Goal: Task Accomplishment & Management: Complete application form

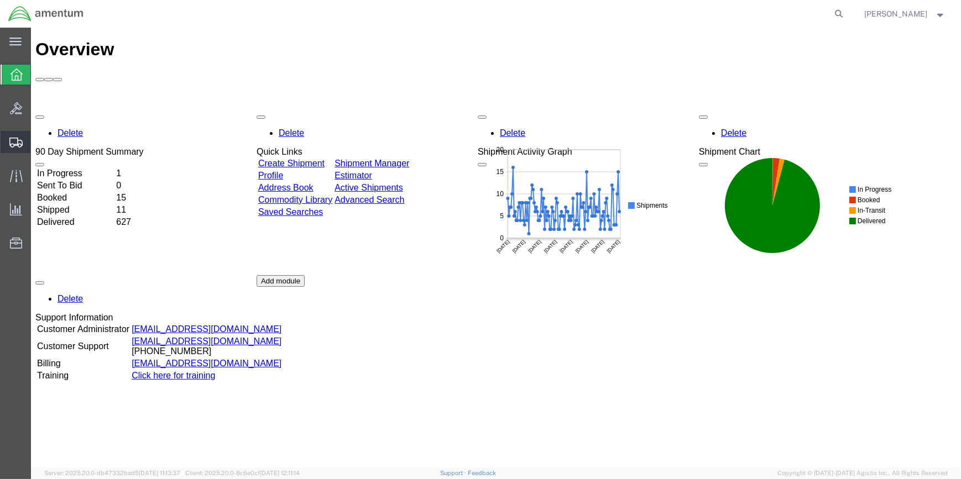
click at [0, 0] on span "Create Shipment" at bounding box center [0, 0] width 0 height 0
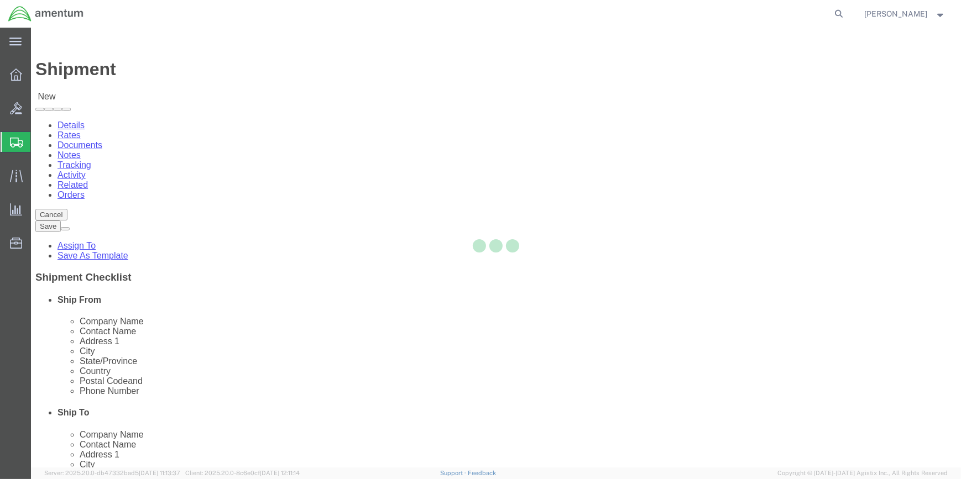
select select
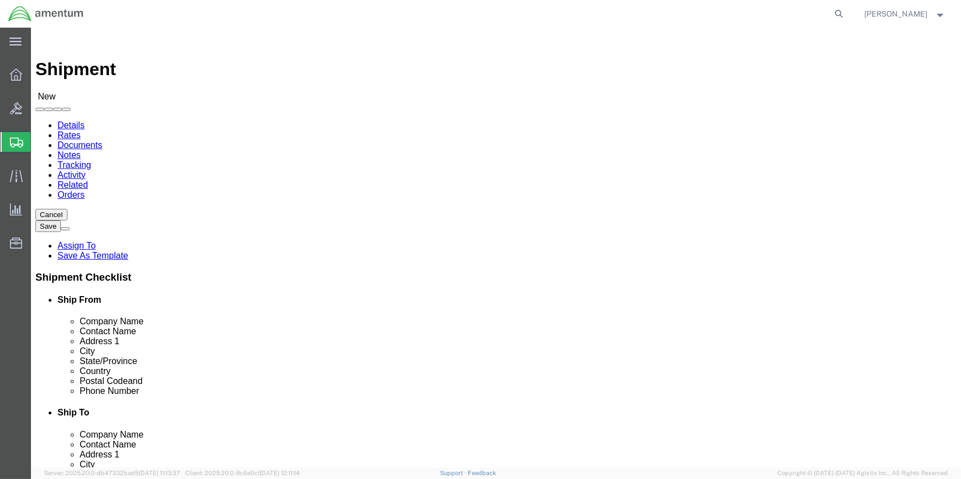
type input "WSA"
select select "49914"
select select "[GEOGRAPHIC_DATA]"
drag, startPoint x: 201, startPoint y: 229, endPoint x: 121, endPoint y: 226, distance: 79.7
click div
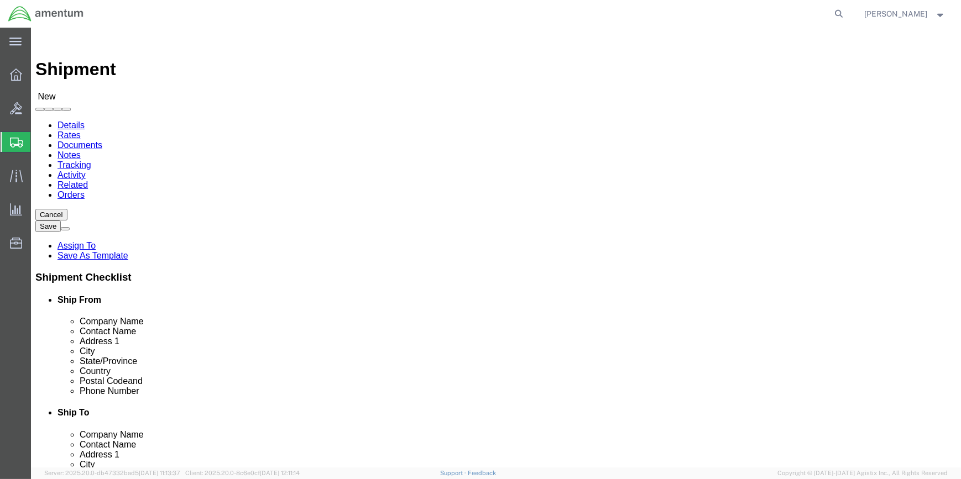
type input "[PERSON_NAME]"
click input "text"
type input "[PHONE_NUMBER]"
drag, startPoint x: 200, startPoint y: 396, endPoint x: 143, endPoint y: 396, distance: 57.0
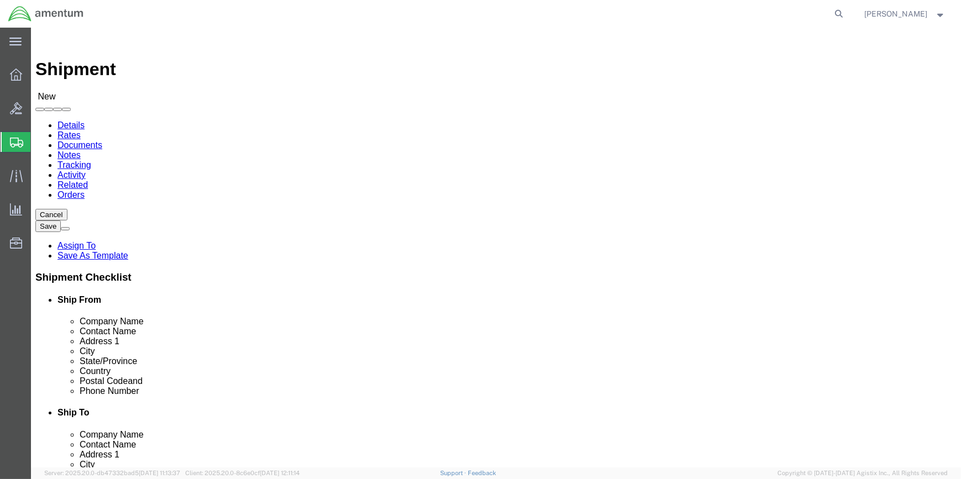
click div
type input "[PERSON_NAME][EMAIL_ADDRESS][PERSON_NAME][DOMAIN_NAME]"
type input "ncc"
select select "69291"
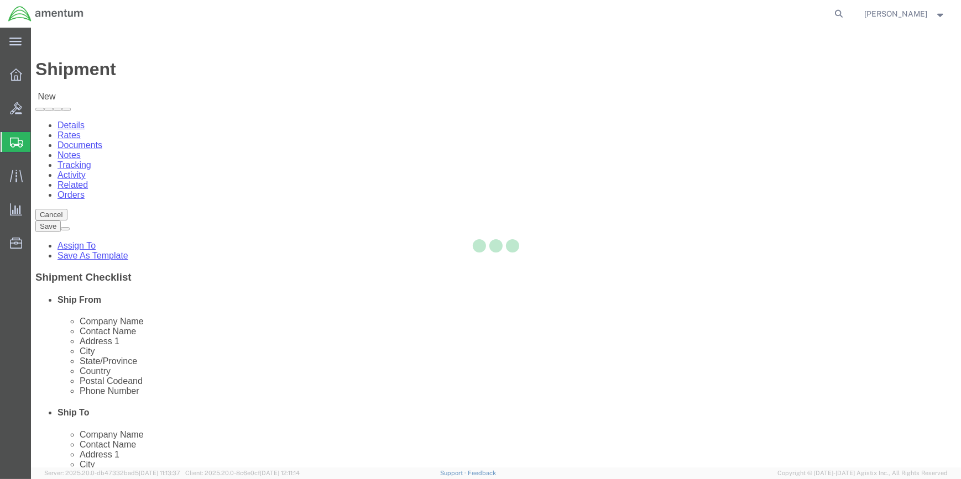
select select "[GEOGRAPHIC_DATA]"
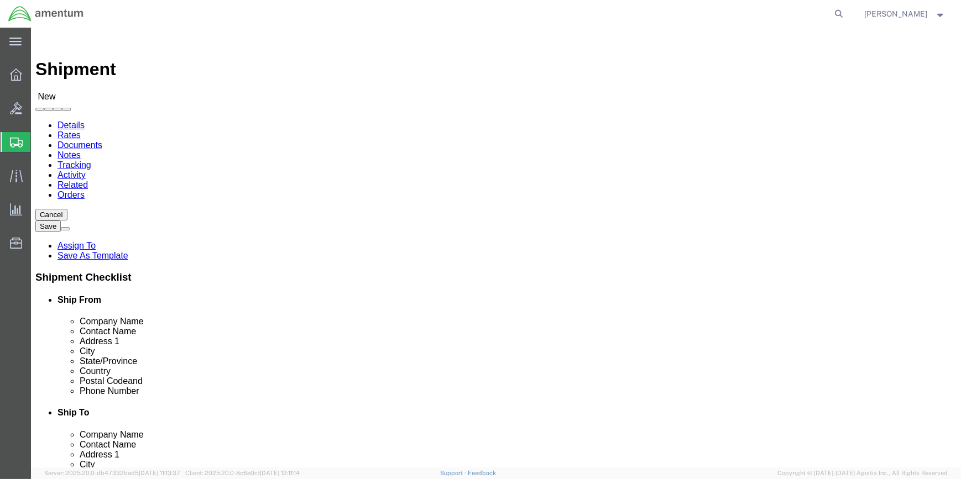
type input "NCC"
click input "text"
type input "[PERSON_NAME]"
click div "Shipment Information Package Information Special Services"
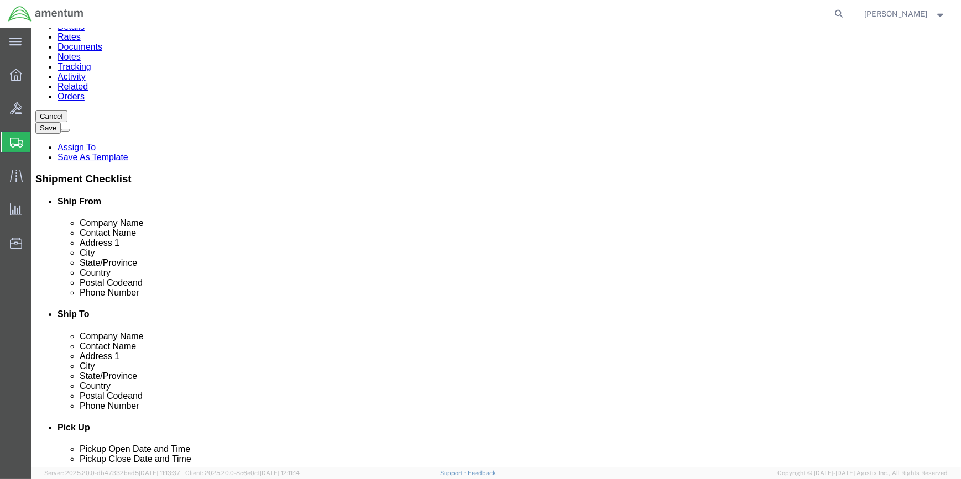
scroll to position [100, 0]
drag, startPoint x: 520, startPoint y: 273, endPoint x: 647, endPoint y: 274, distance: 127.7
click input "text"
paste input "[PHONE_NUMBER]"
type input "[PHONE_NUMBER]"
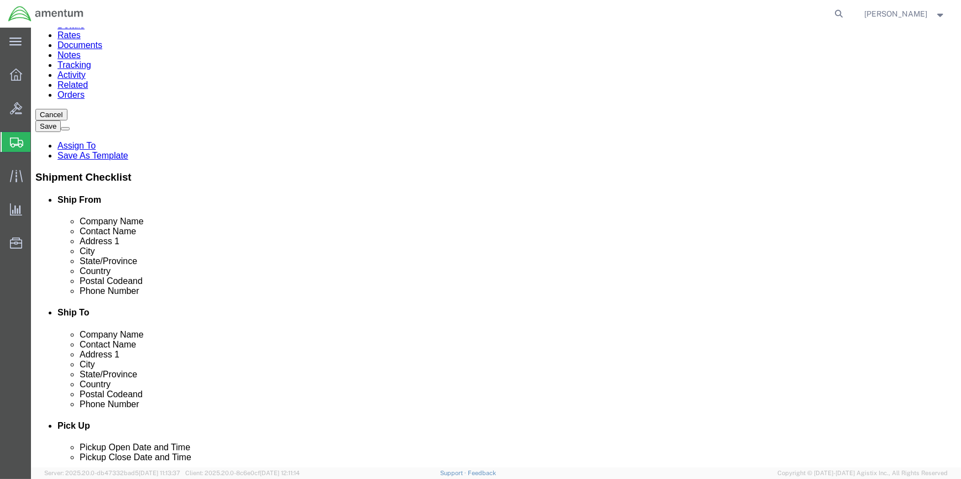
click input "text"
paste input "[PERSON_NAME][EMAIL_ADDRESS][PERSON_NAME][DOMAIN_NAME]"
type input "[PERSON_NAME][EMAIL_ADDRESS][PERSON_NAME][DOMAIN_NAME]"
click input "checkbox"
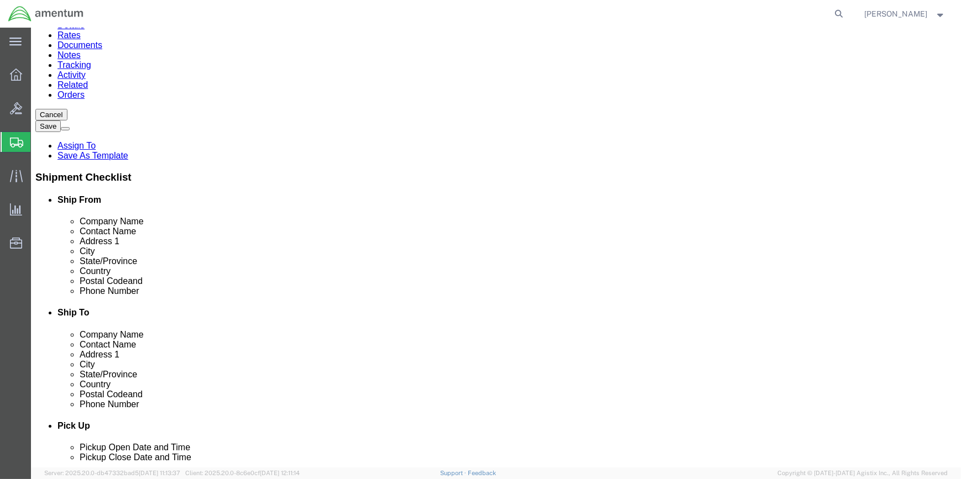
drag, startPoint x: 488, startPoint y: 315, endPoint x: 498, endPoint y: 326, distance: 14.5
click input "checkbox"
checkbox input "true"
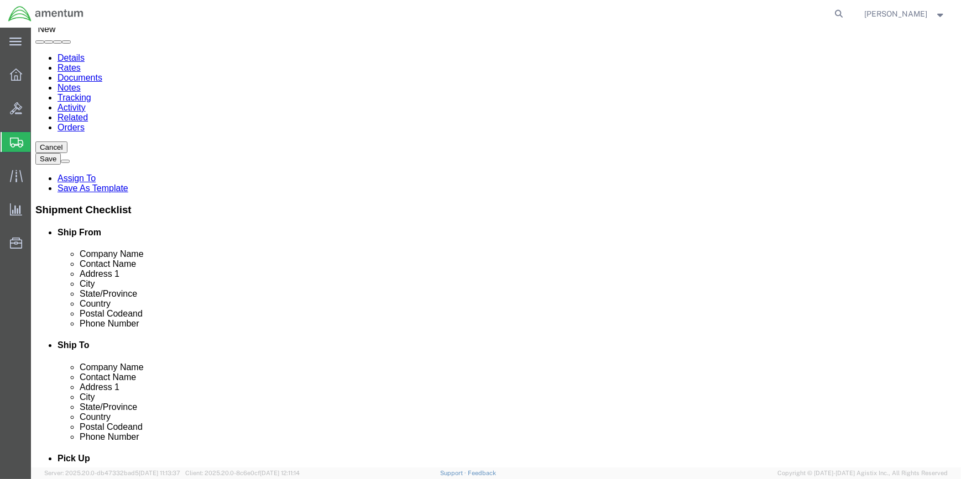
scroll to position [0, 0]
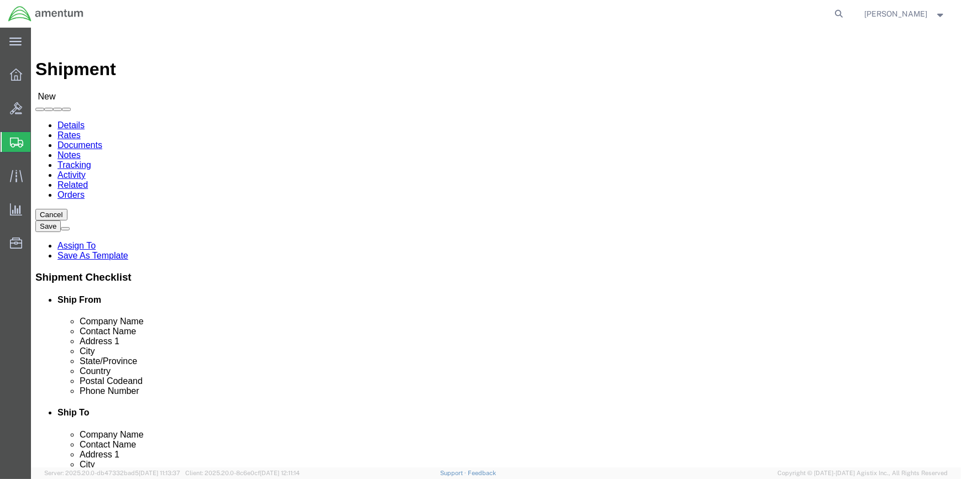
click span
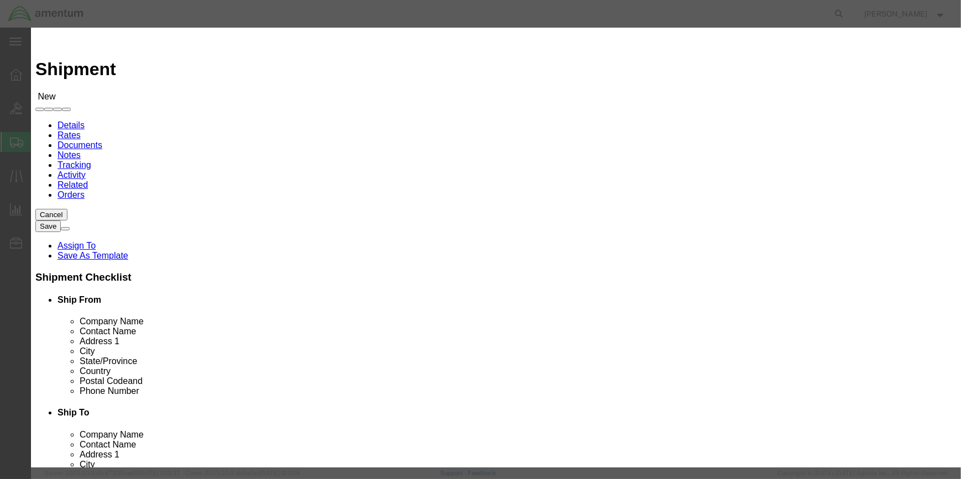
click input "checkbox"
checkbox input "true"
click button "Save"
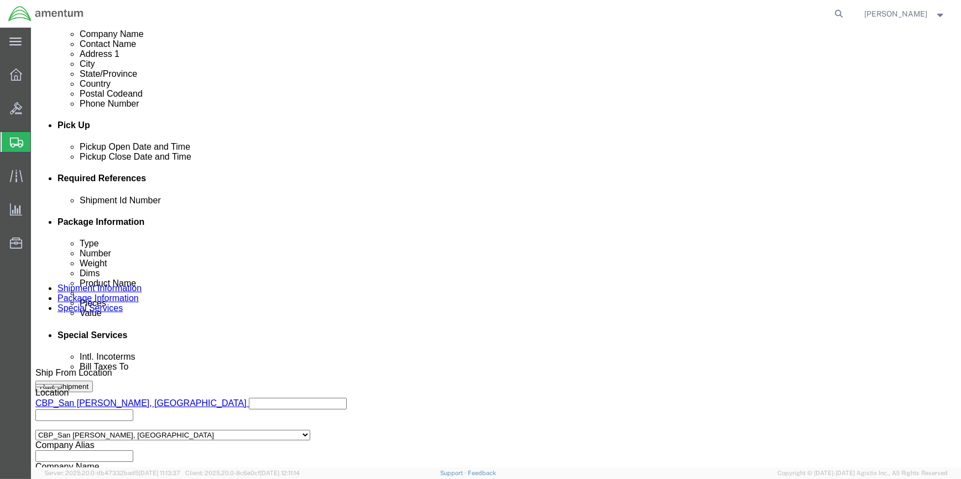
scroll to position [402, 0]
drag, startPoint x: 664, startPoint y: 243, endPoint x: 526, endPoint y: 246, distance: 137.2
click button "Add reference"
click select "Select Account Type Activity ID Airline Appointment Number ASN Batch Request # …"
select select "CUSTREF"
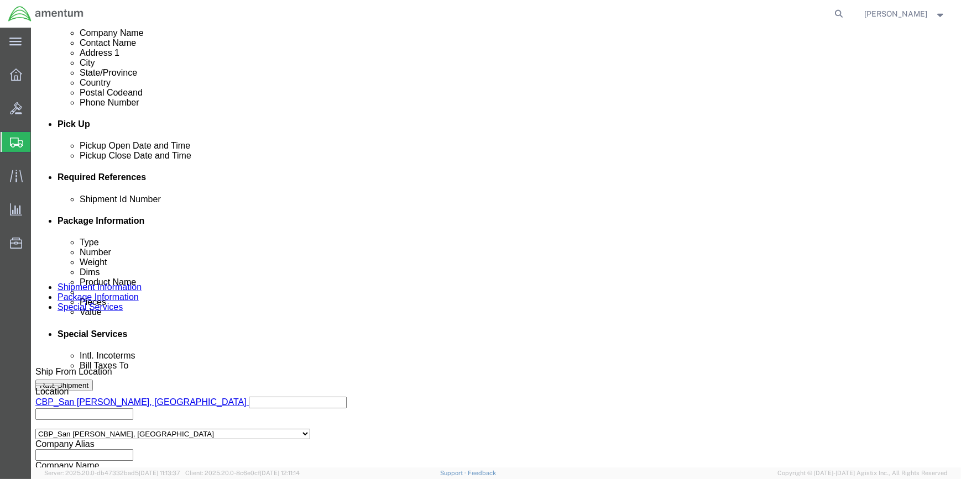
click select "Select Account Type Activity ID Airline Appointment Number ASN Batch Request # …"
drag, startPoint x: 382, startPoint y: 283, endPoint x: 440, endPoint y: 281, distance: 58.6
click input "text"
type input "MIS-SHIPPED TO WSA"
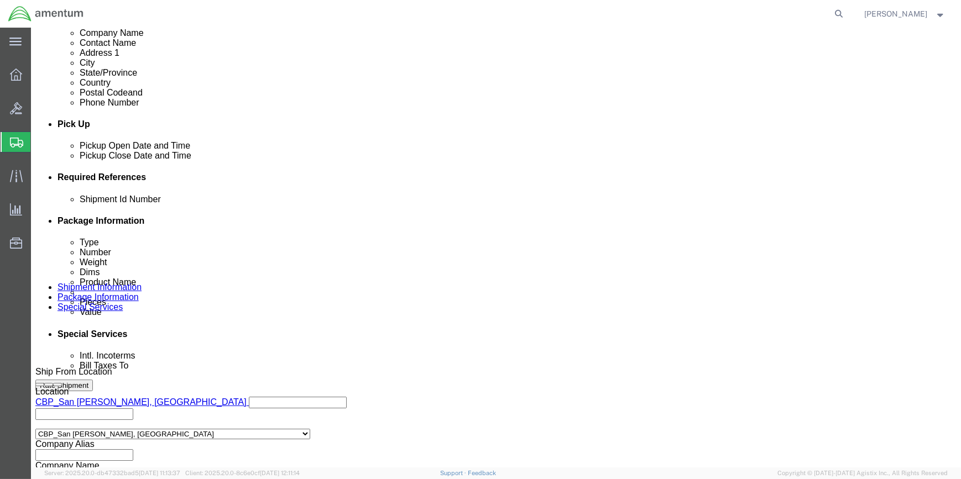
drag, startPoint x: 640, startPoint y: 242, endPoint x: 556, endPoint y: 252, distance: 84.6
click button "Add reference"
drag, startPoint x: 568, startPoint y: 278, endPoint x: 554, endPoint y: 285, distance: 16.3
click select "Select Account Type Activity ID Airline Appointment Number ASN Batch Request # …"
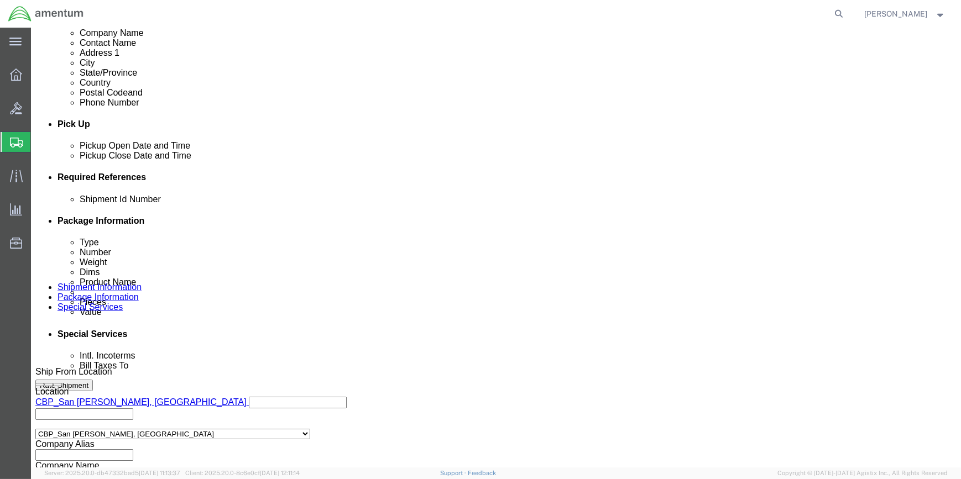
select select "DEPT"
click select "Select Account Type Activity ID Airline Appointment Number ASN Batch Request # …"
click input "text"
type input "D"
type input "CBP"
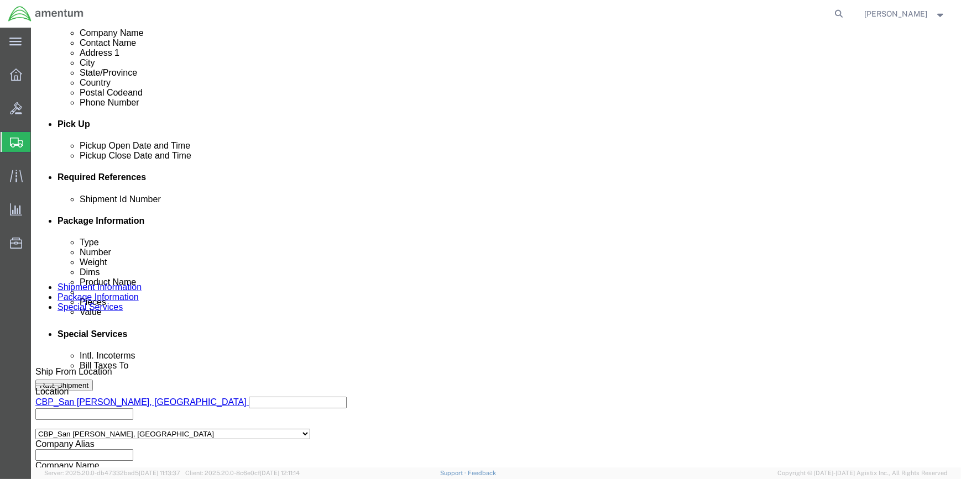
drag, startPoint x: 647, startPoint y: 242, endPoint x: 583, endPoint y: 242, distance: 64.7
click button "Add reference"
click select "Select Account Type Activity ID Airline Appointment Number ASN Batch Request # …"
select select "PROJNUM"
click select "Select Account Type Activity ID Airline Appointment Number ASN Batch Request # …"
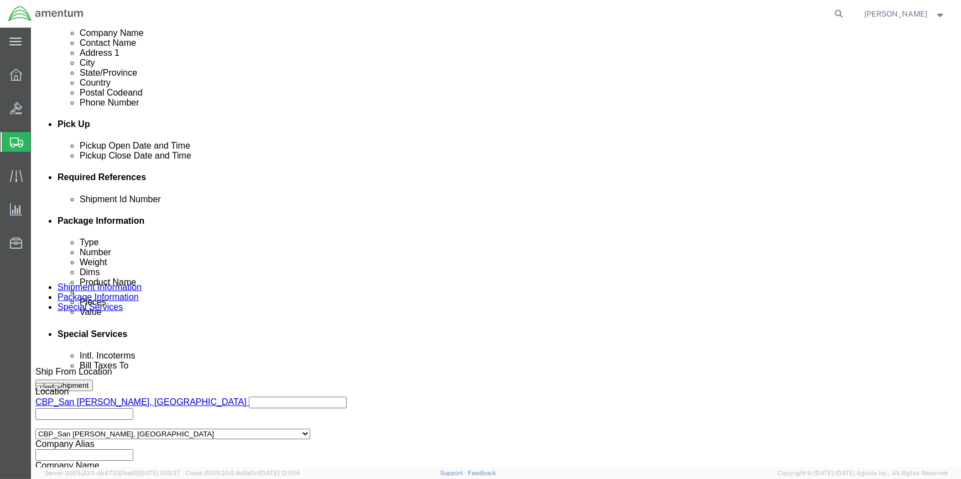
click input "text"
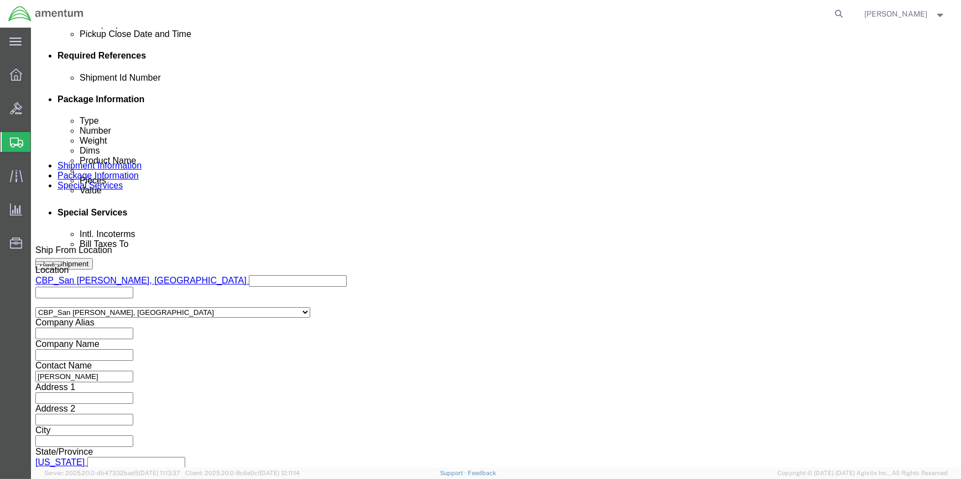
scroll to position [530, 0]
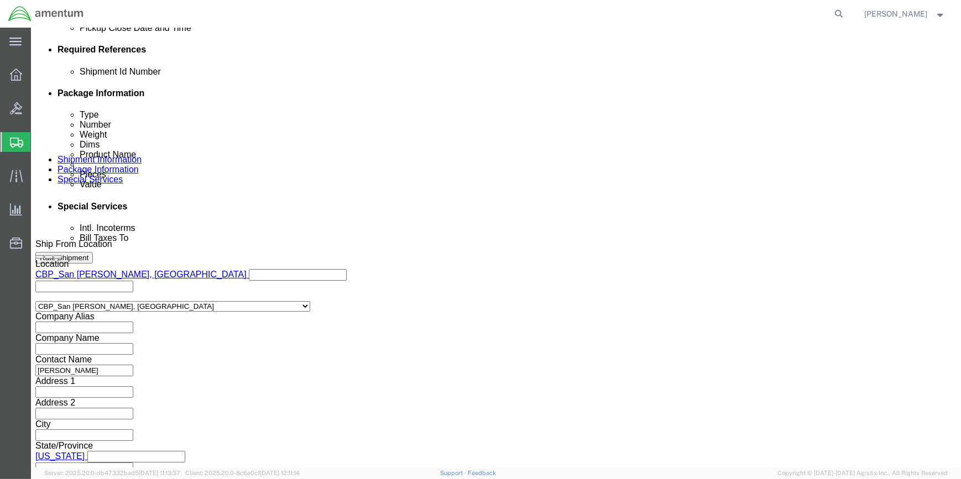
type input "6118.04.03.2219.000.WSA.0000"
click button "Continue"
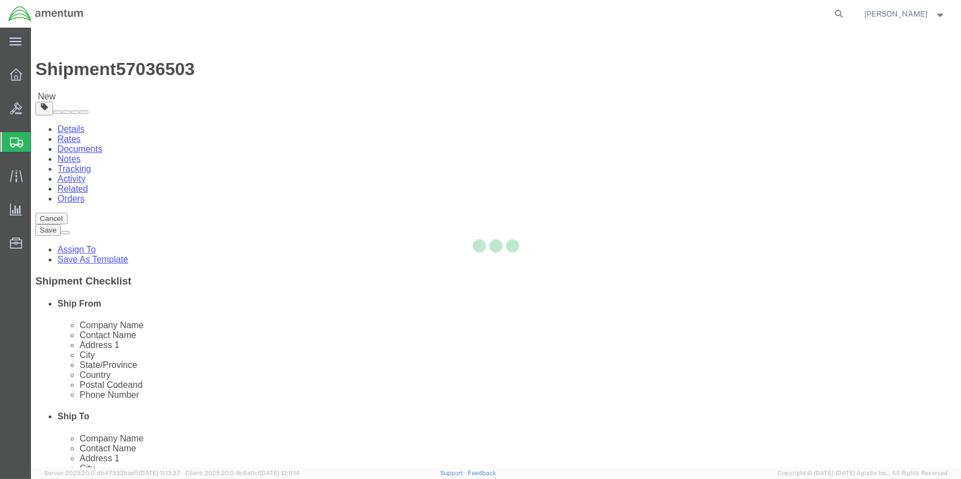
select select "CBOX"
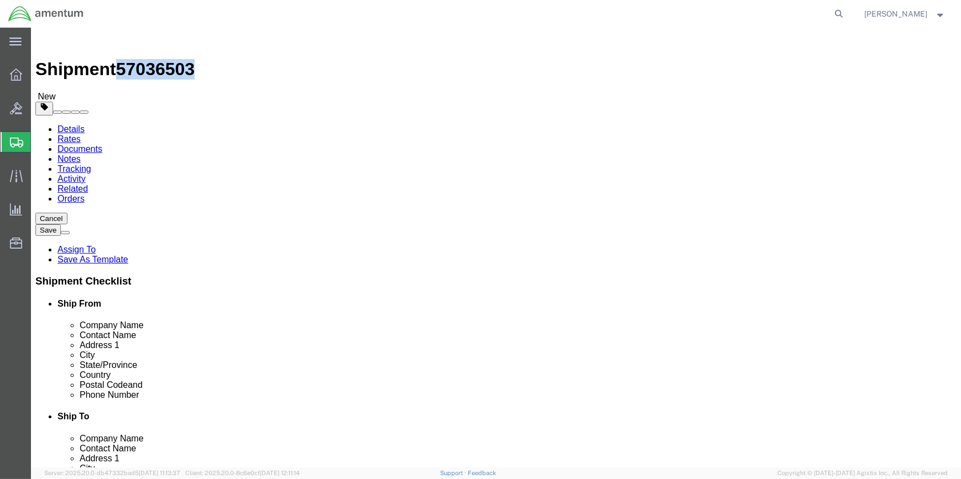
drag, startPoint x: 94, startPoint y: 12, endPoint x: 154, endPoint y: 12, distance: 60.3
click div "Shipment 57036503 New"
drag, startPoint x: 154, startPoint y: 11, endPoint x: 141, endPoint y: 11, distance: 12.7
copy span "57036503"
click icon
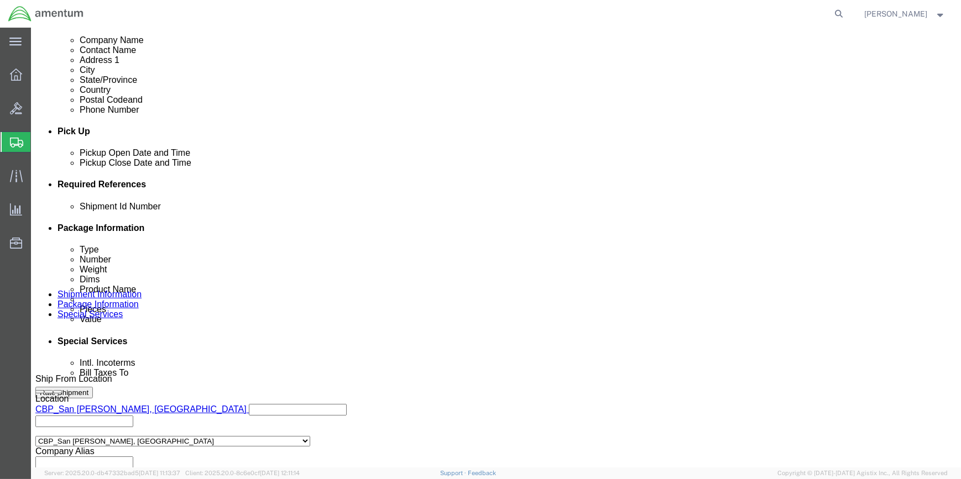
scroll to position [402, 0]
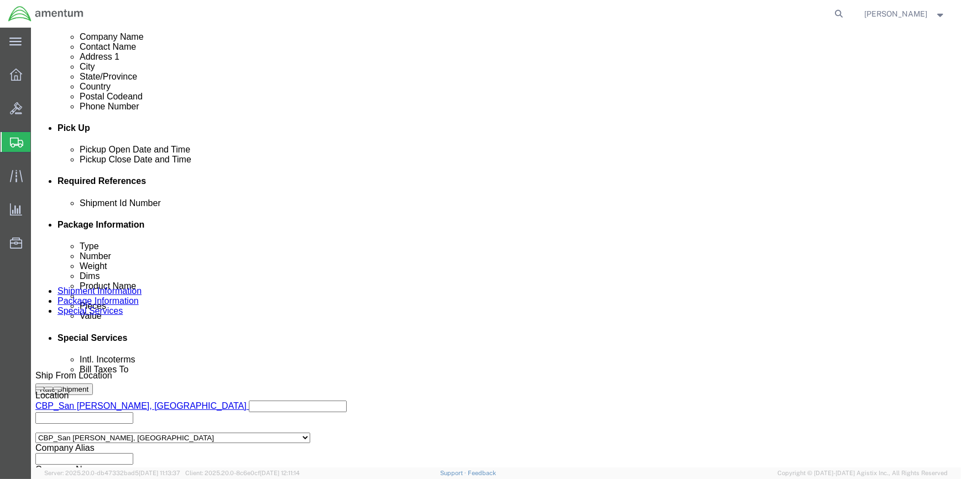
paste input "57036503"
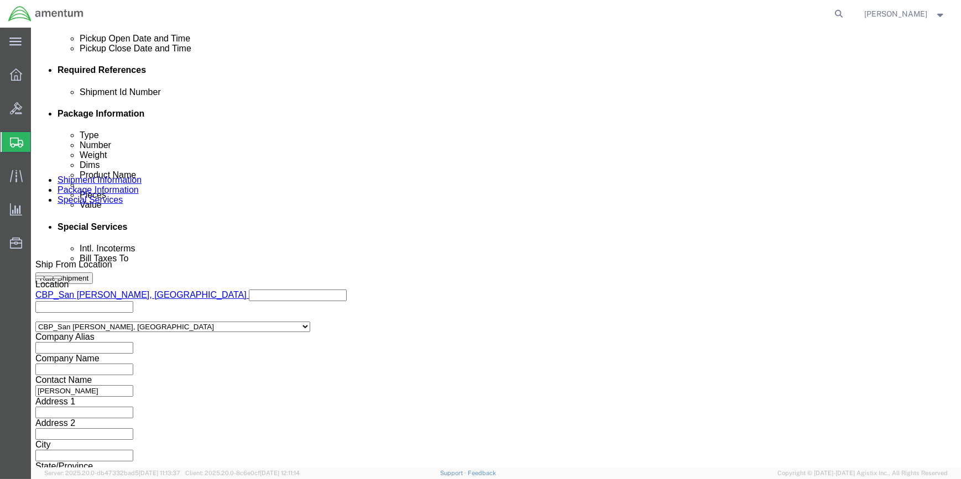
scroll to position [530, 0]
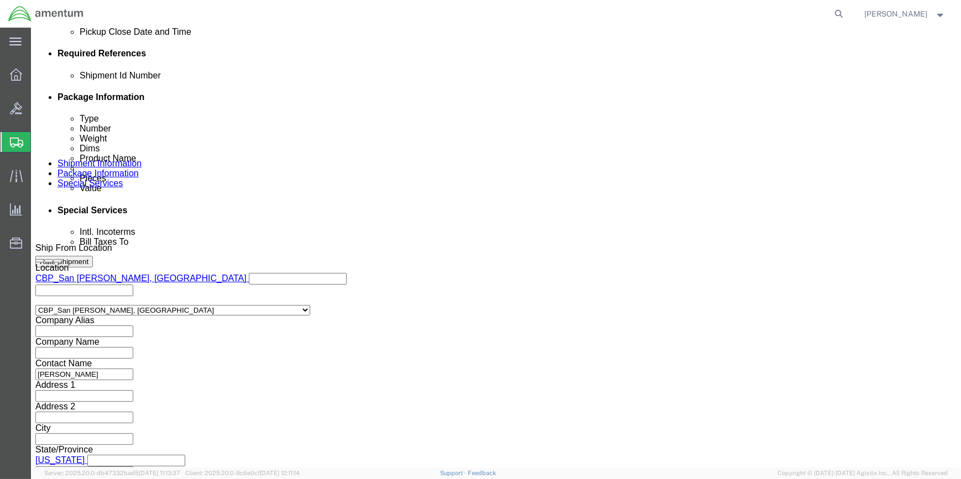
type input "57036503"
click button "Continue"
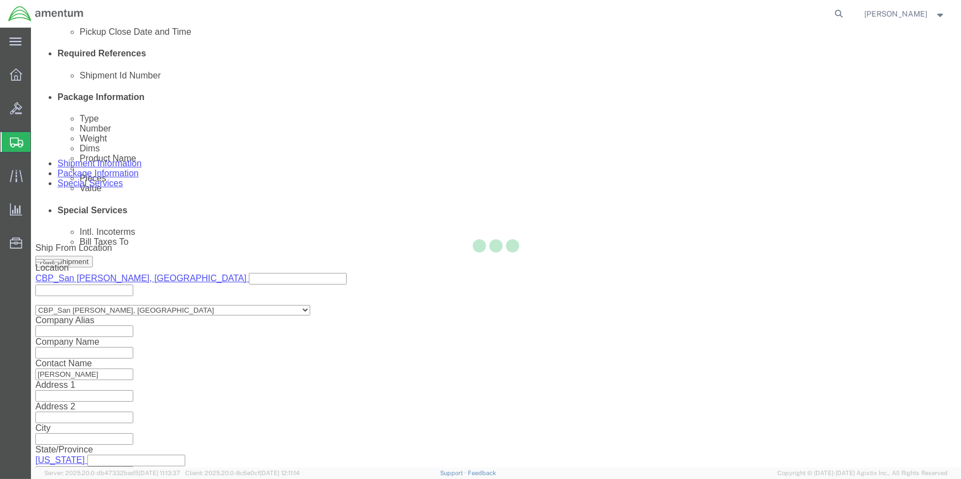
scroll to position [0, 0]
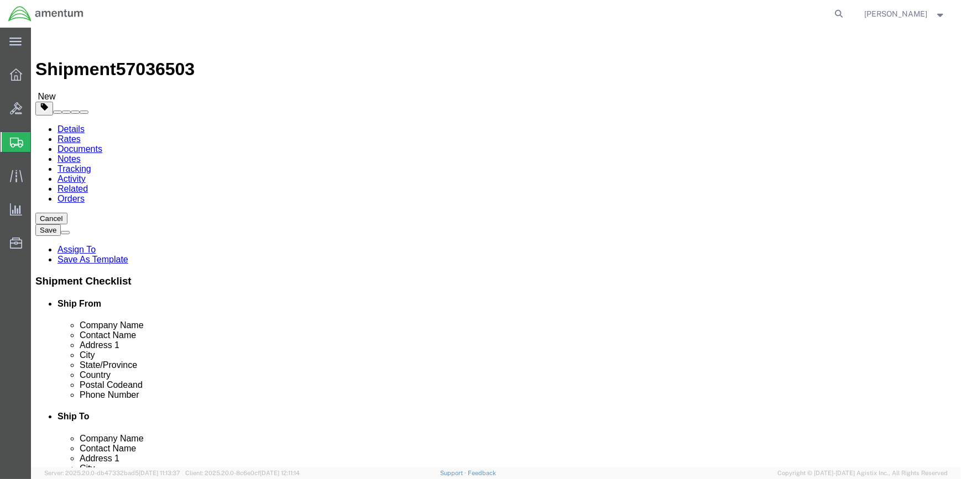
click select "Select BCK Boxes Bale(s) Basket(s) Bolt(s) Bottle(s) Buckets Bulk Bundle(s) Can…"
select select "LBX"
click select "Select BCK Boxes Bale(s) Basket(s) Bolt(s) Bottle(s) Buckets Bulk Bundle(s) Can…"
type input "17.50"
type input "12.50"
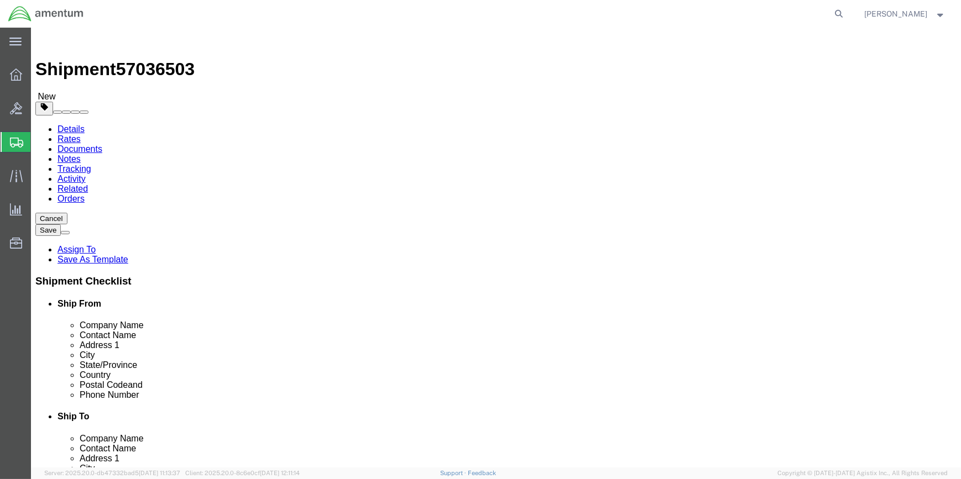
type input "3.00"
click input "0.00"
type input "0"
type input "1"
click link "Add Content"
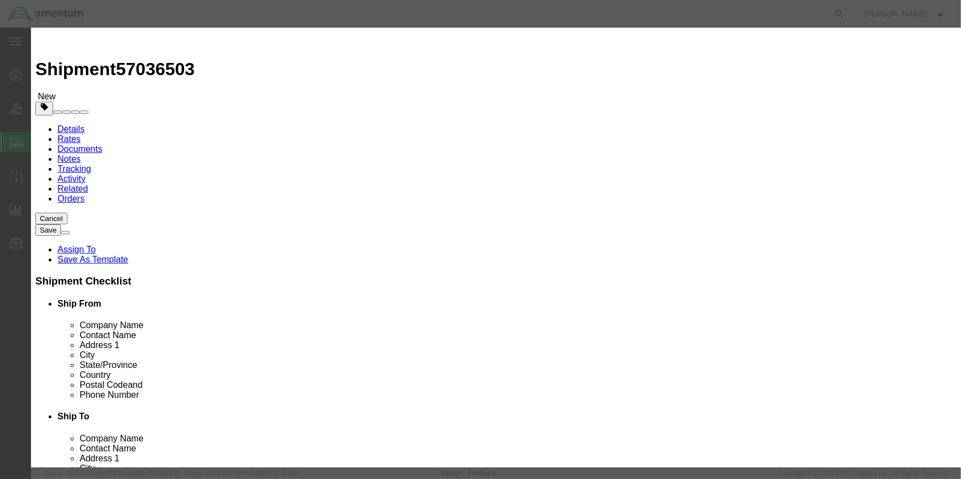
click input "text"
type input "BLOCK ASSY"
click h3 "Add content"
click input "0"
type input "1"
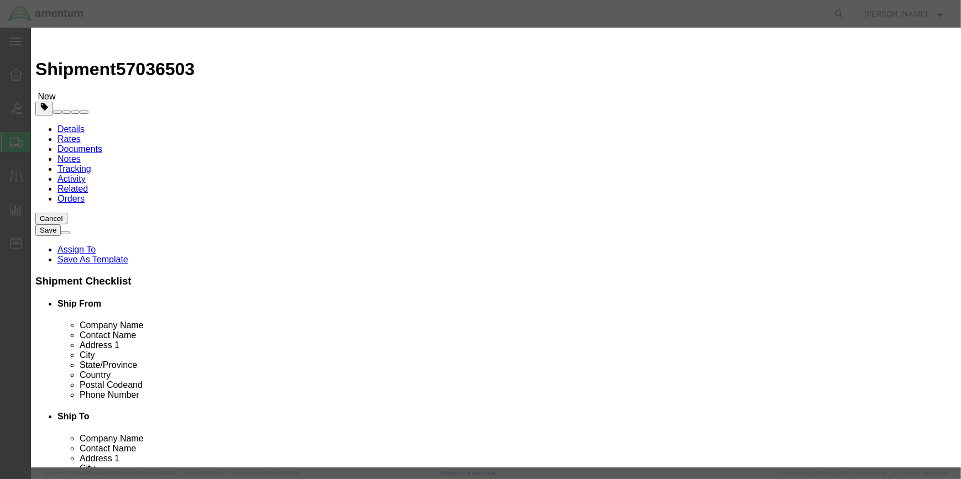
drag, startPoint x: 299, startPoint y: 130, endPoint x: 396, endPoint y: 134, distance: 97.4
click input "text"
type input "200"
drag, startPoint x: 702, startPoint y: 378, endPoint x: 282, endPoint y: 291, distance: 428.5
click button "Save & Close"
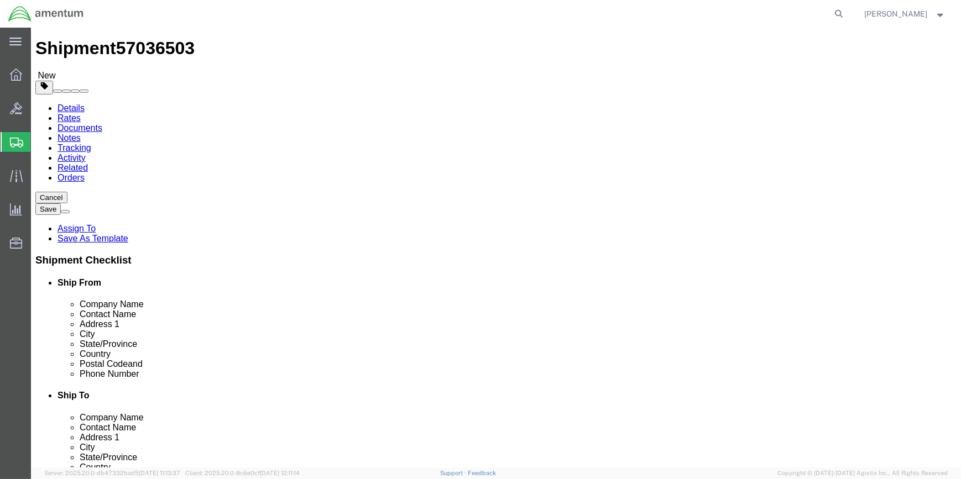
scroll to position [41, 0]
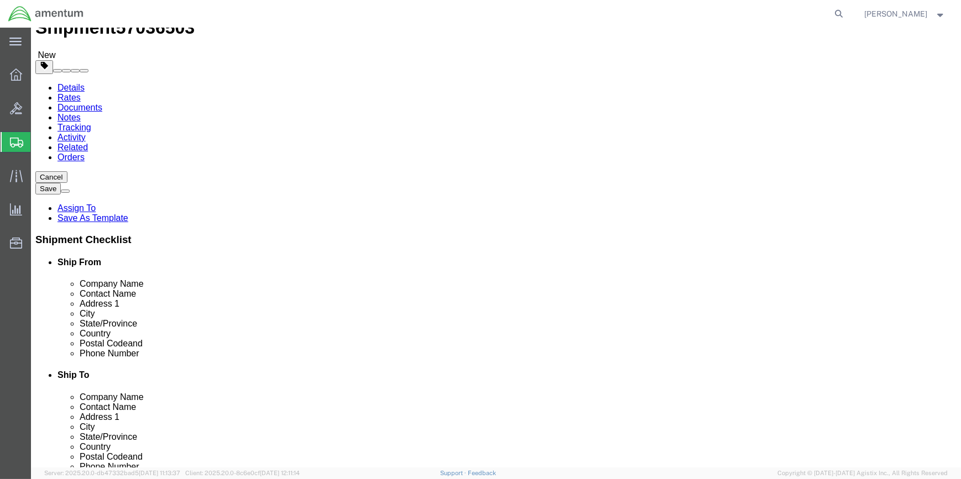
click button "Rate Shipment"
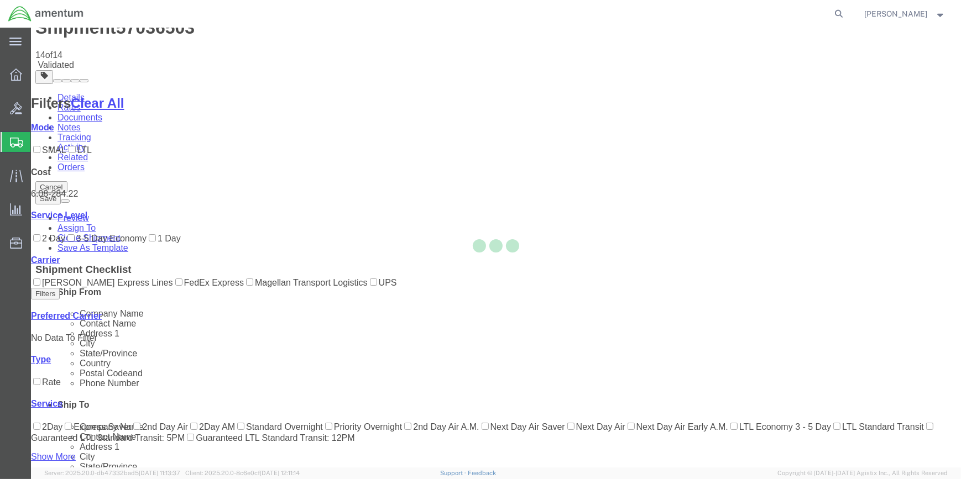
scroll to position [0, 0]
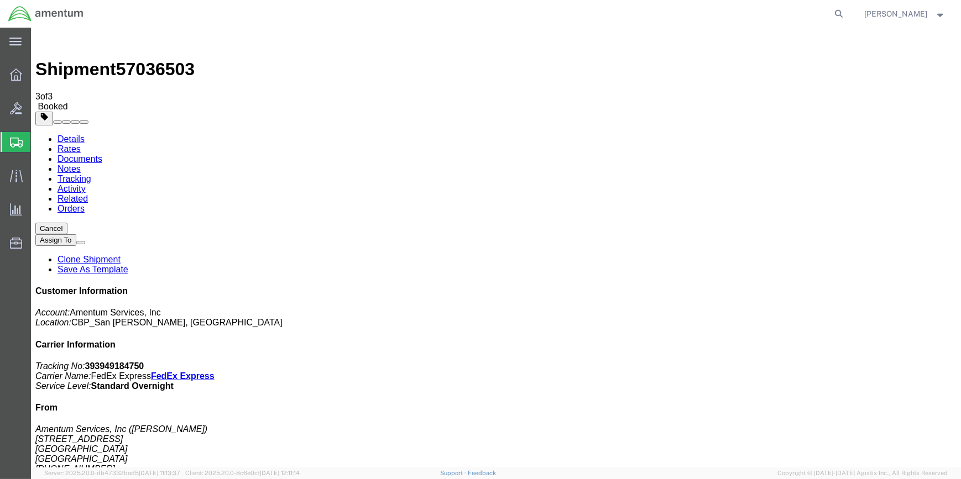
drag, startPoint x: 408, startPoint y: 194, endPoint x: 477, endPoint y: 250, distance: 89.2
